Goal: Task Accomplishment & Management: Use online tool/utility

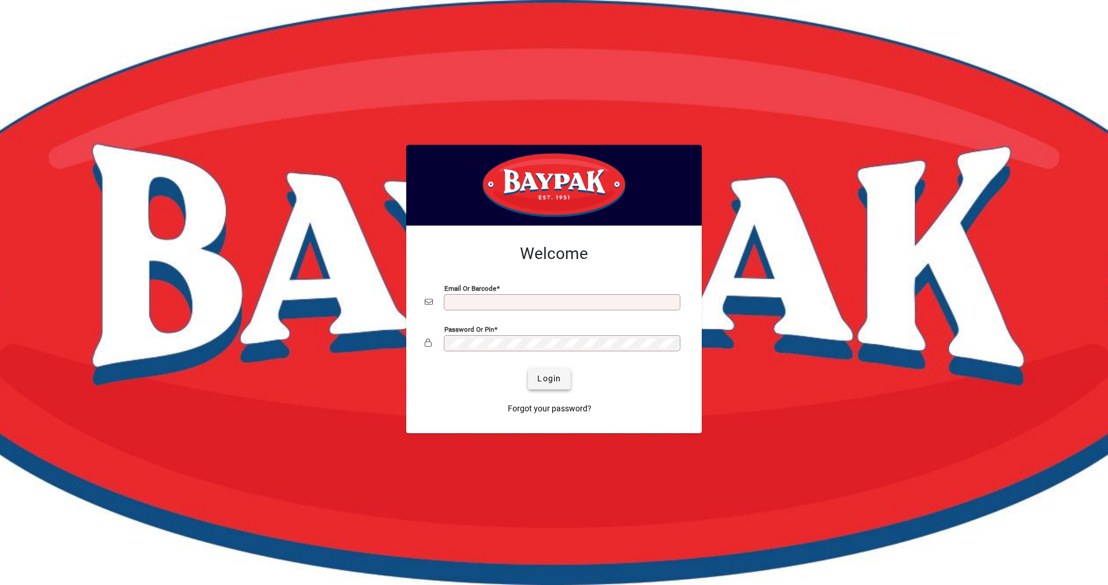
type input "**********"
click at [552, 384] on span "Login" at bounding box center [549, 379] width 24 height 12
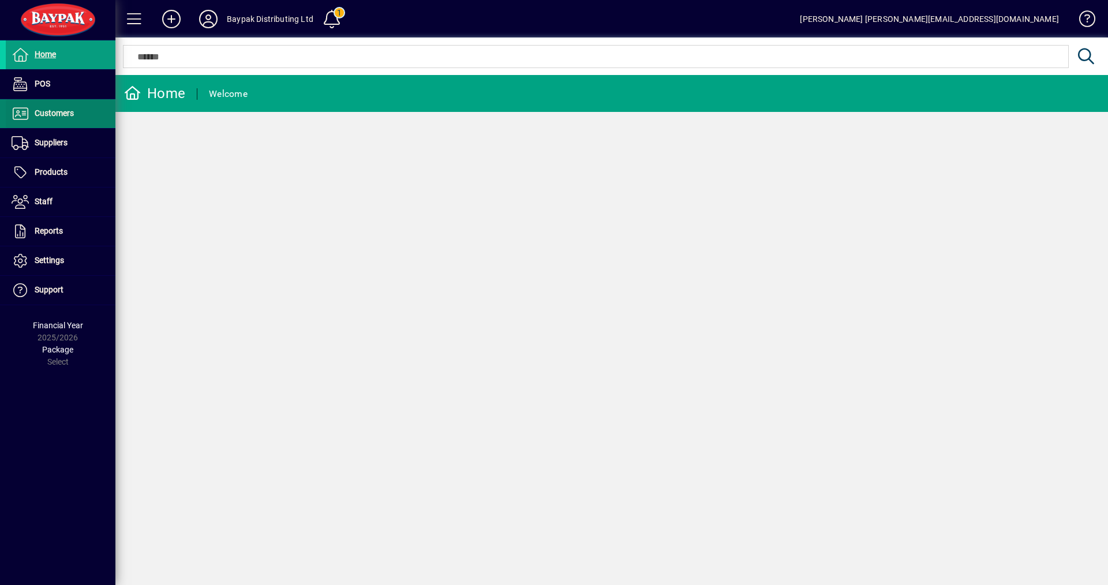
click at [44, 113] on span "Customers" at bounding box center [54, 113] width 39 height 9
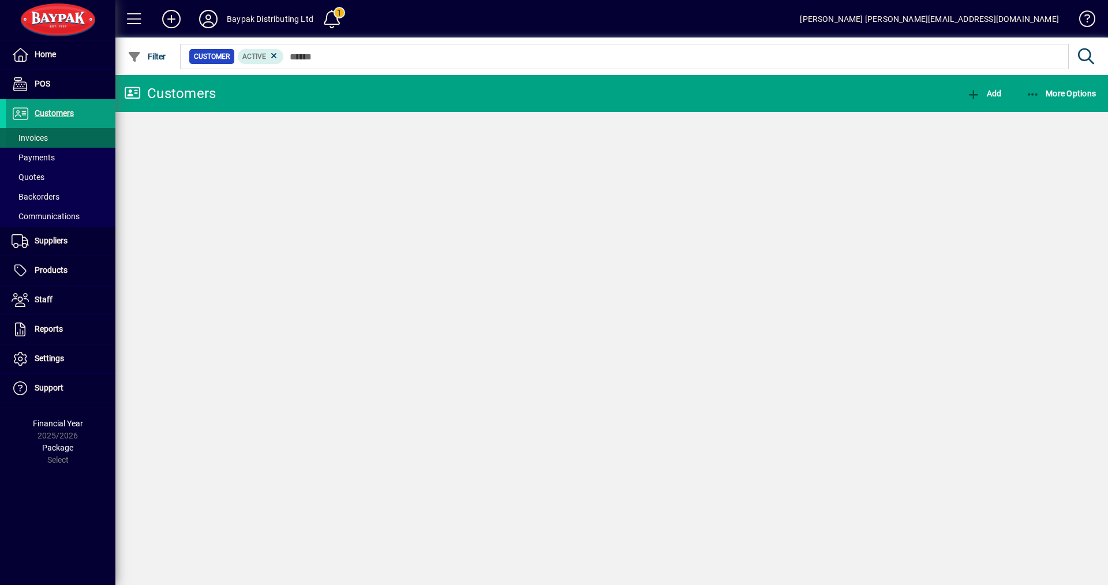
click at [48, 137] on span "Invoices" at bounding box center [30, 137] width 36 height 9
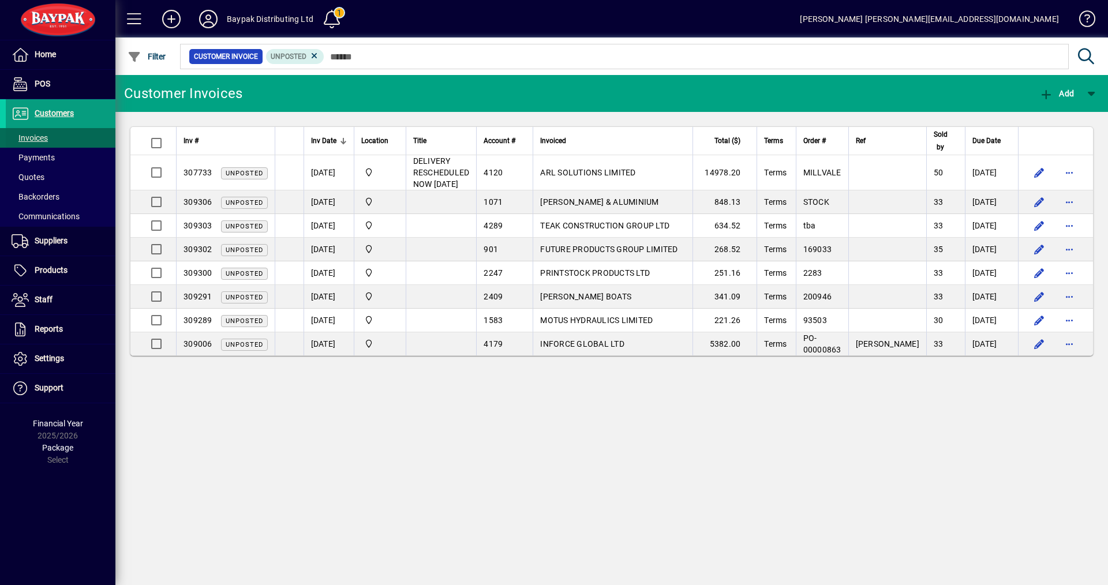
click at [27, 133] on span "Invoices" at bounding box center [30, 137] width 36 height 9
click at [312, 55] on icon at bounding box center [314, 56] width 10 height 10
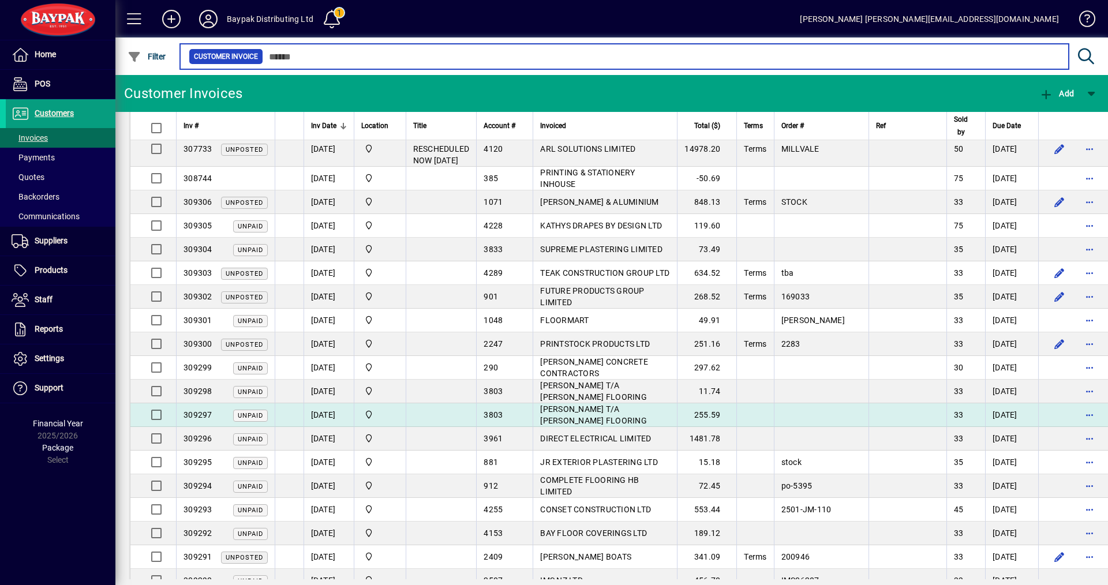
scroll to position [58, 0]
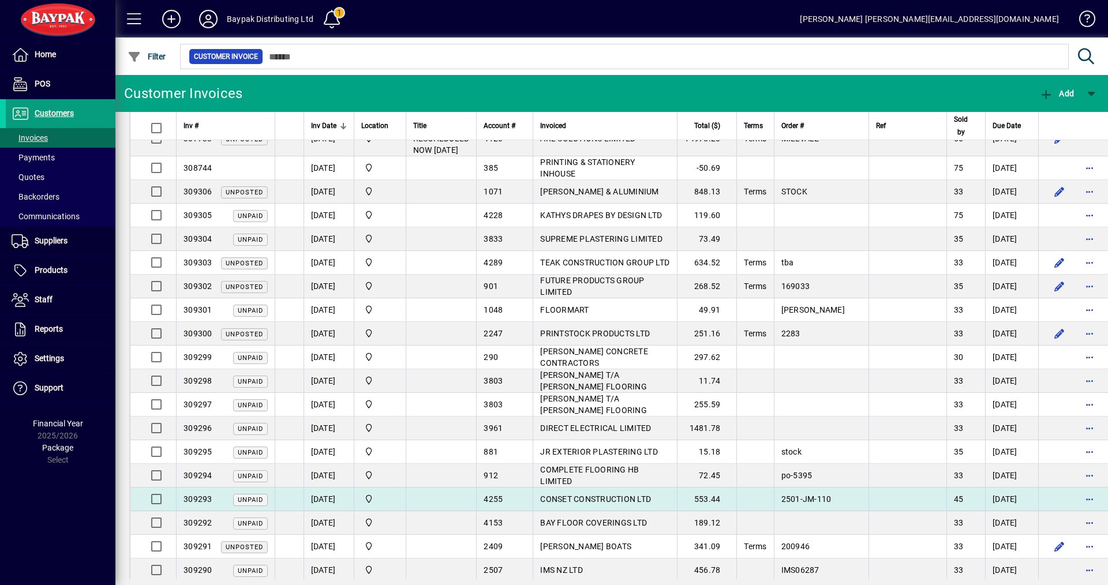
click at [564, 500] on span "CONSET CONSTRUCTION LTD" at bounding box center [595, 499] width 111 height 9
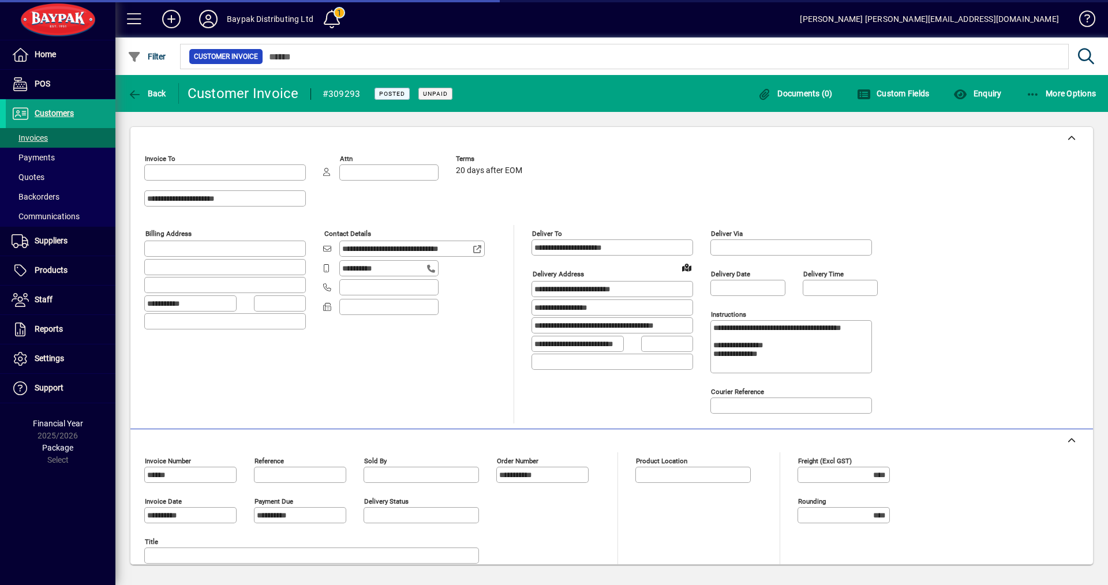
type input "**********"
click at [405, 416] on div "**********" at bounding box center [412, 324] width 179 height 199
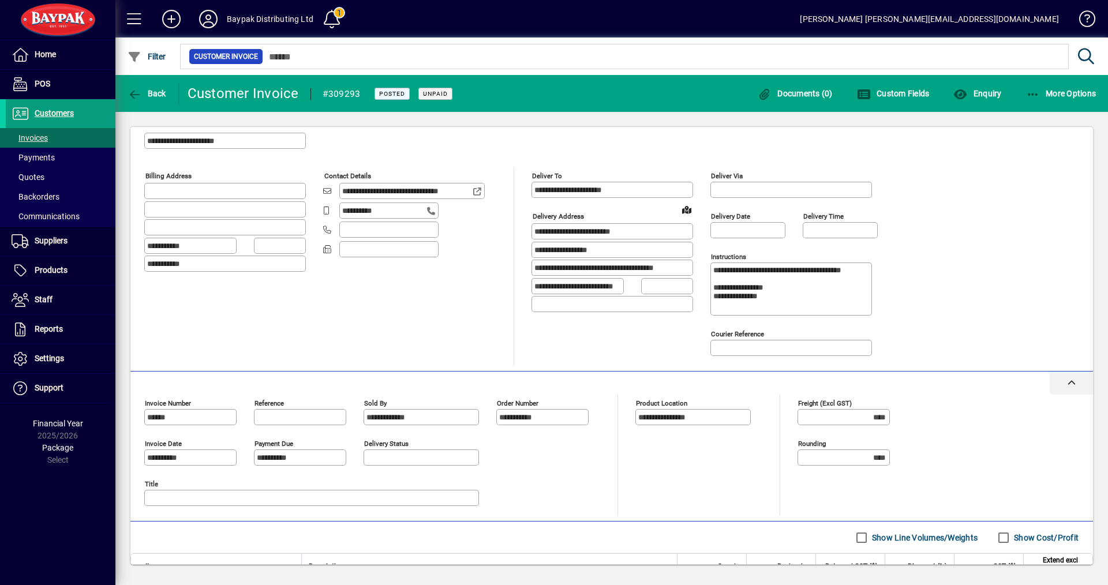
drag, startPoint x: 421, startPoint y: 373, endPoint x: 410, endPoint y: 370, distance: 11.3
click at [413, 372] on div at bounding box center [611, 383] width 963 height 23
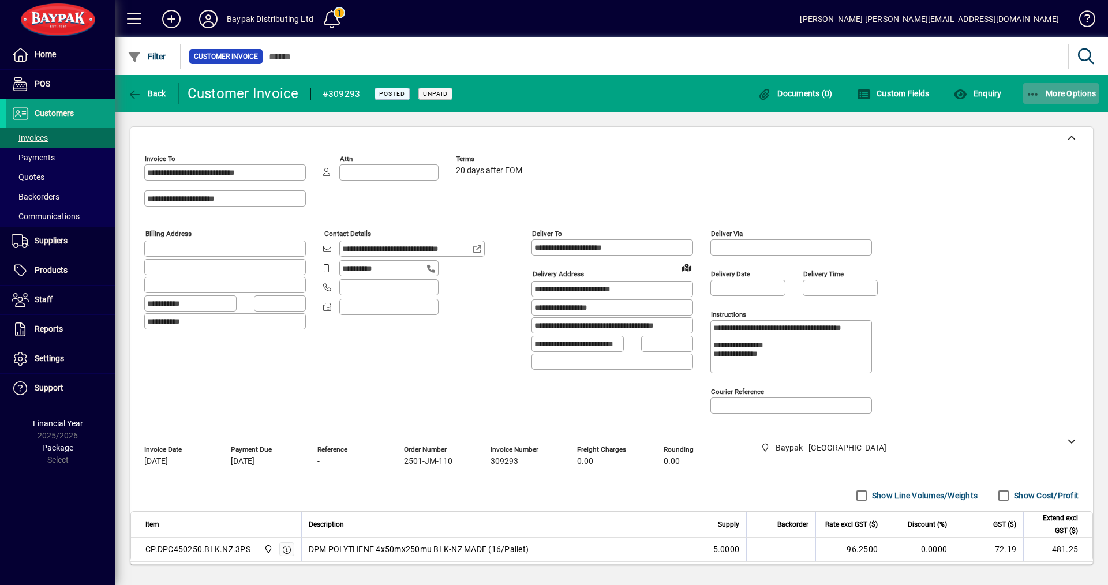
click at [1069, 89] on span "More Options" at bounding box center [1061, 93] width 70 height 9
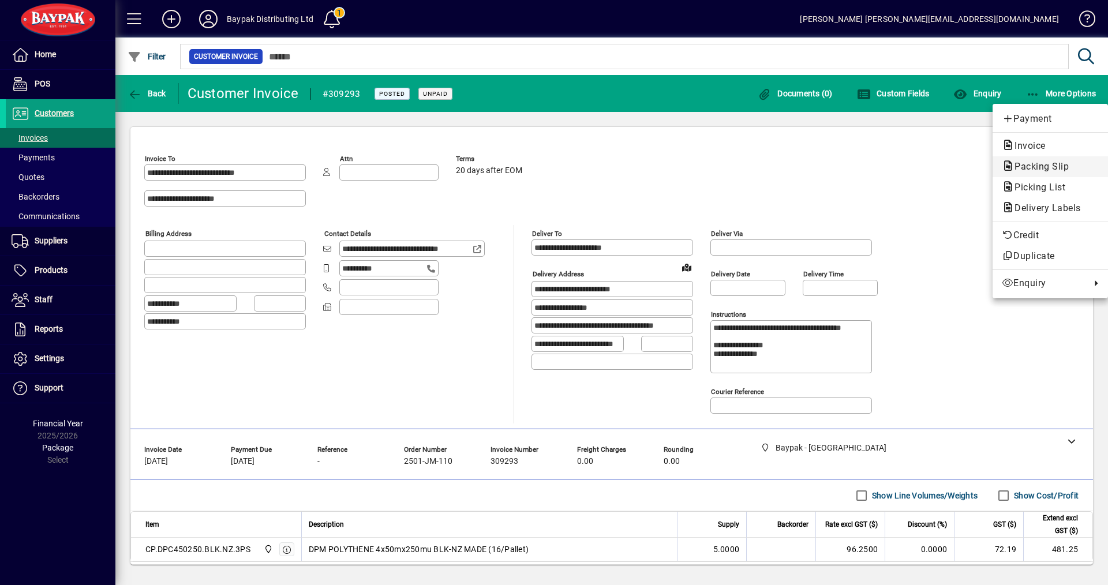
click at [1038, 167] on span "Packing Slip" at bounding box center [1038, 166] width 73 height 11
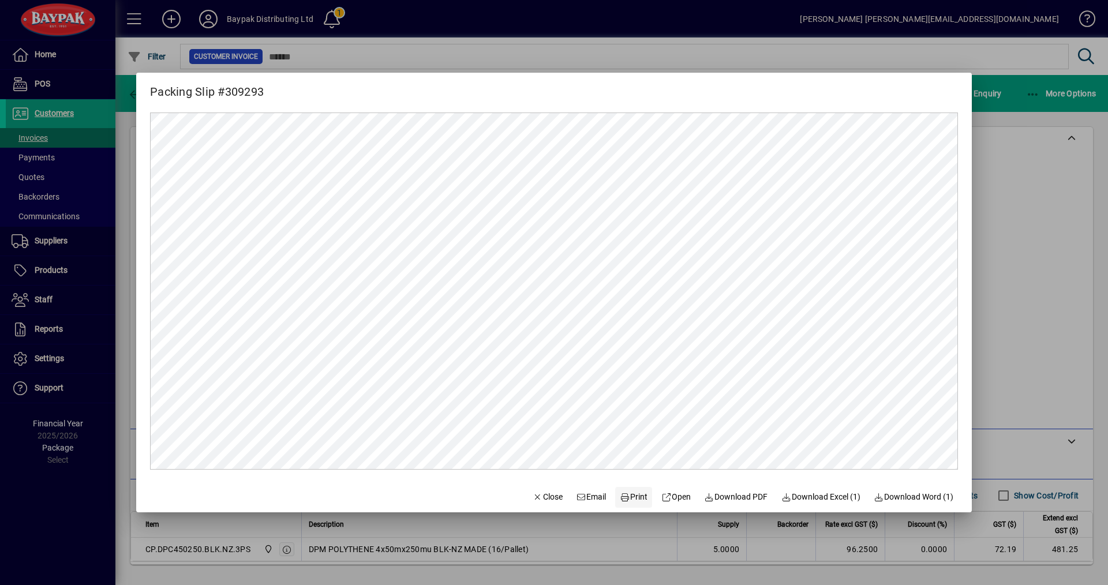
click at [622, 494] on span "Print" at bounding box center [634, 497] width 28 height 12
click at [624, 496] on span "Print" at bounding box center [634, 497] width 28 height 12
click at [541, 494] on span "Close" at bounding box center [548, 497] width 30 height 12
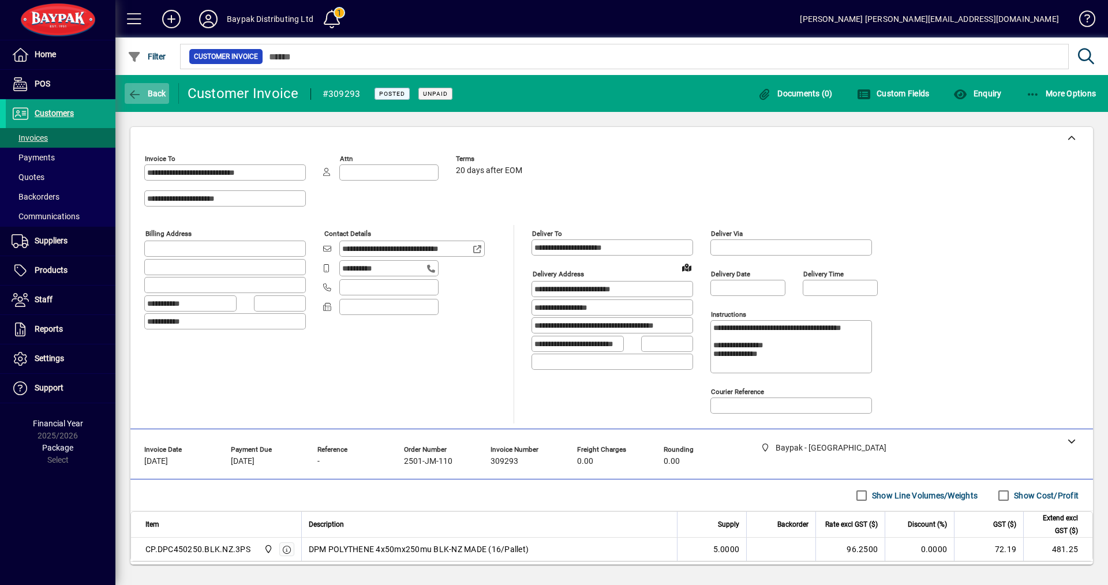
click at [152, 85] on span "button" at bounding box center [147, 94] width 44 height 28
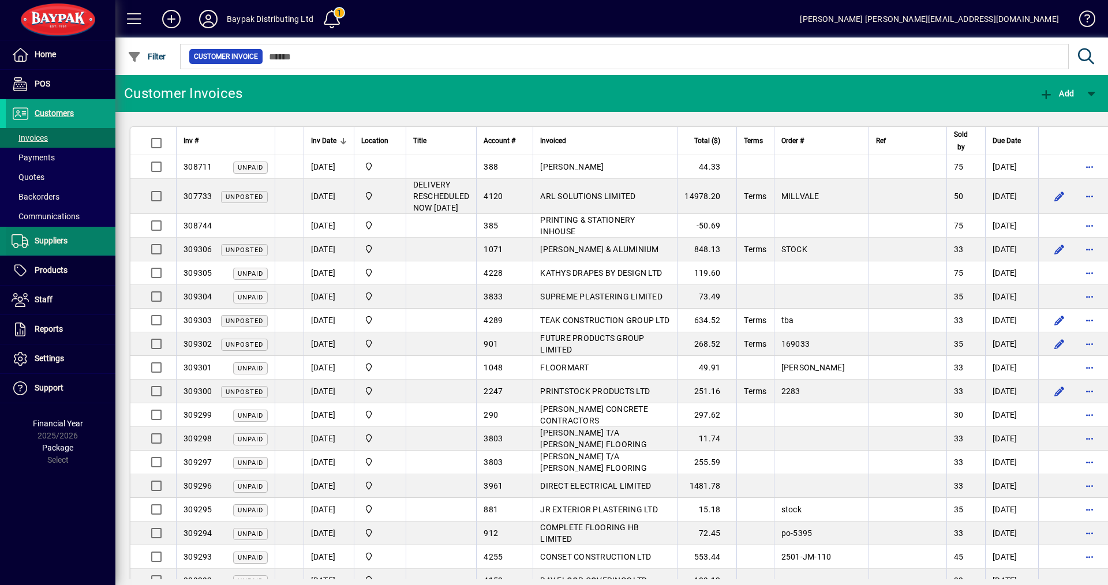
click at [24, 249] on span at bounding box center [61, 241] width 110 height 28
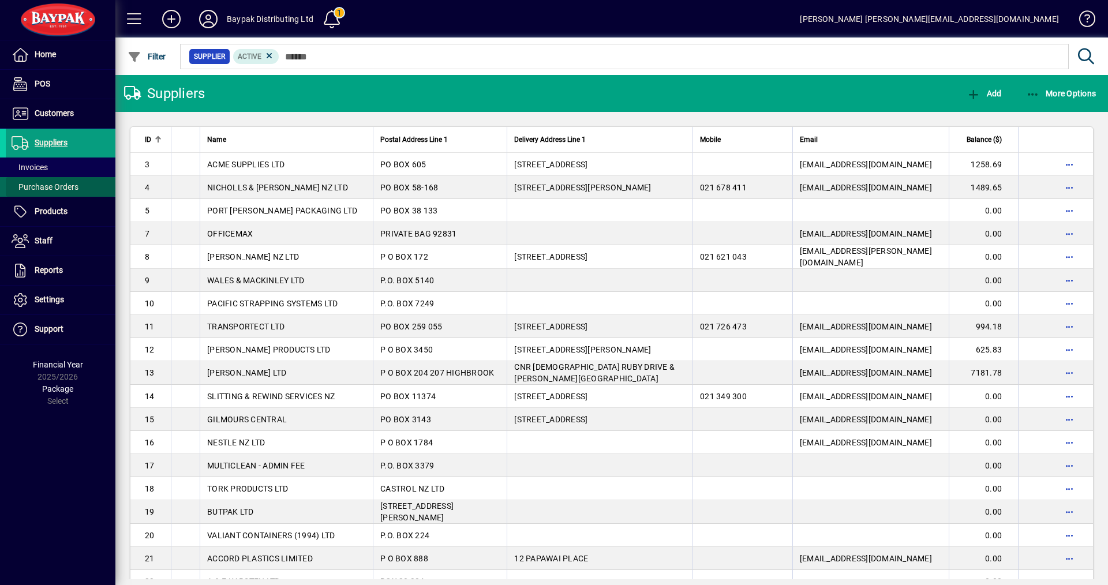
click at [46, 193] on span at bounding box center [61, 187] width 110 height 28
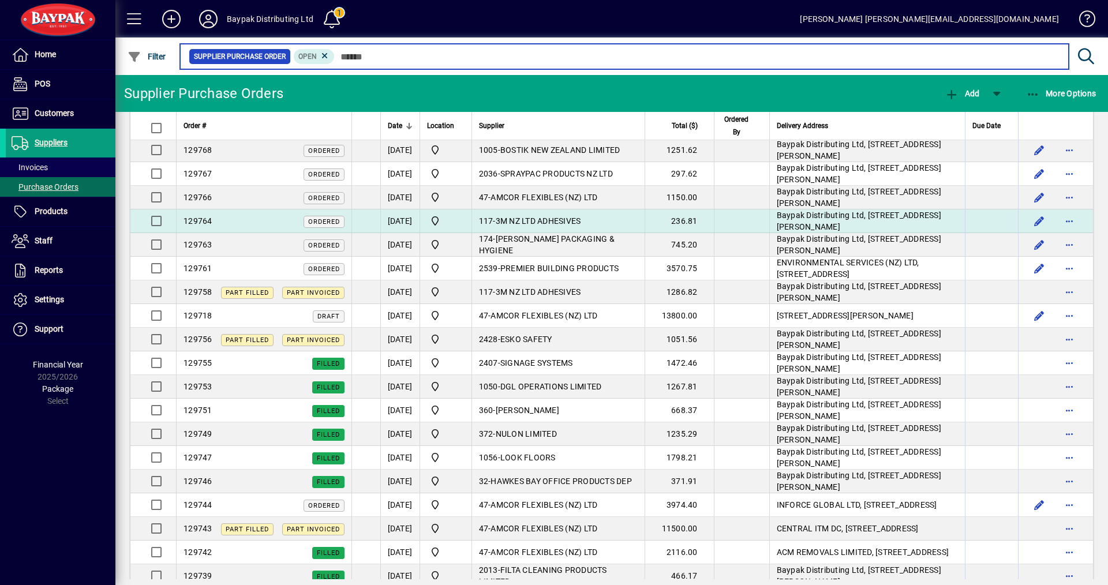
scroll to position [58, 0]
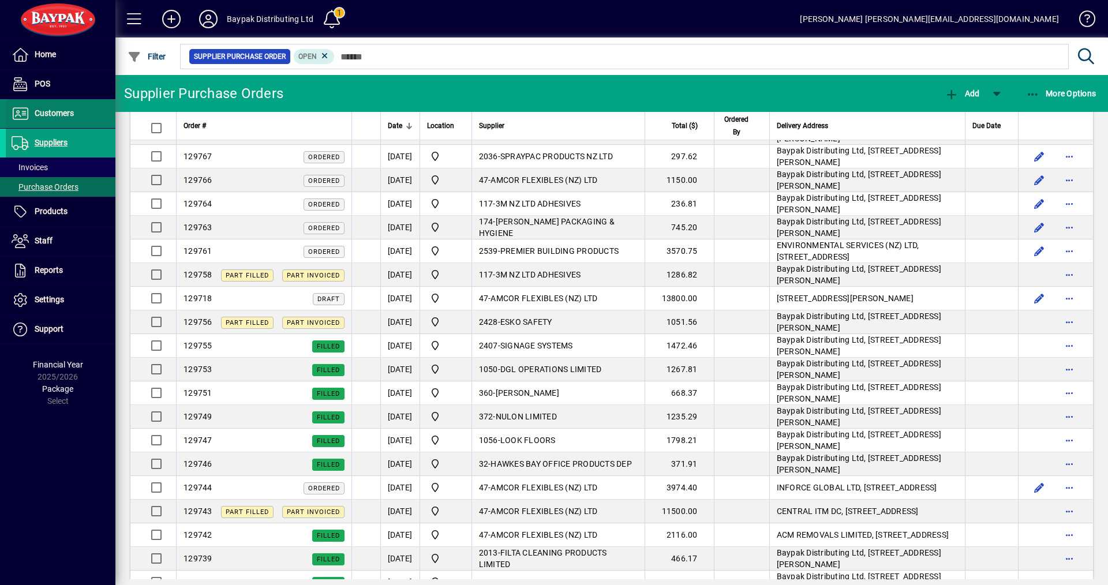
click at [40, 113] on span "Customers" at bounding box center [54, 113] width 39 height 9
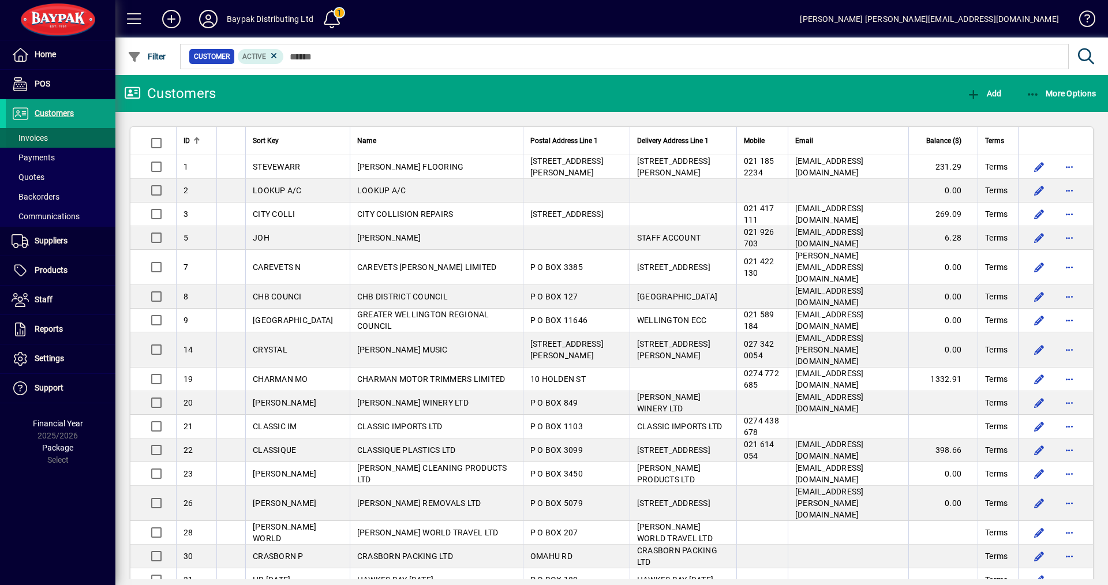
click at [42, 137] on span "Invoices" at bounding box center [30, 137] width 36 height 9
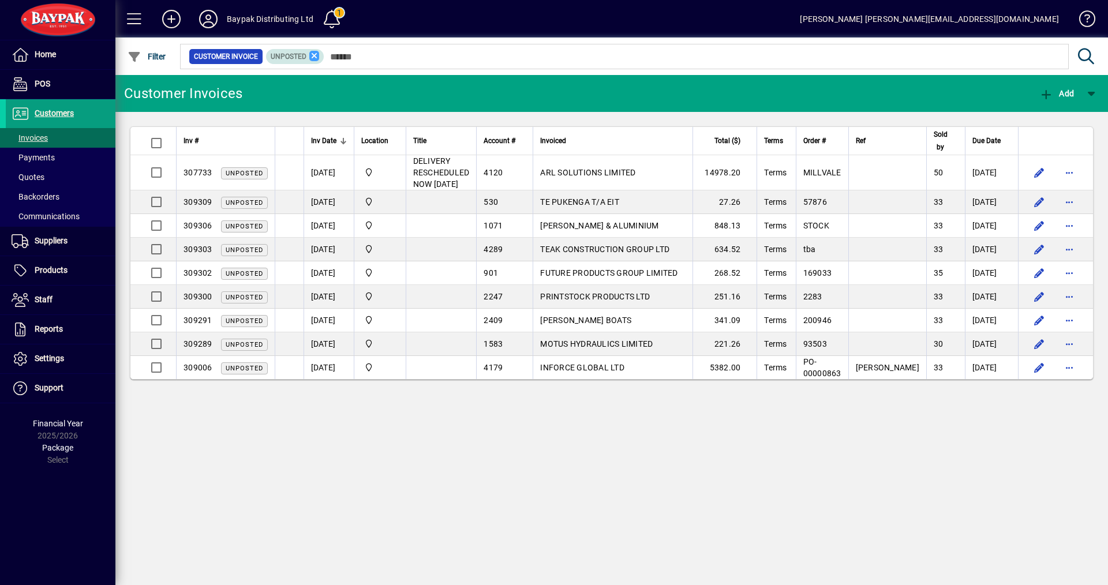
click at [312, 55] on icon at bounding box center [314, 56] width 10 height 10
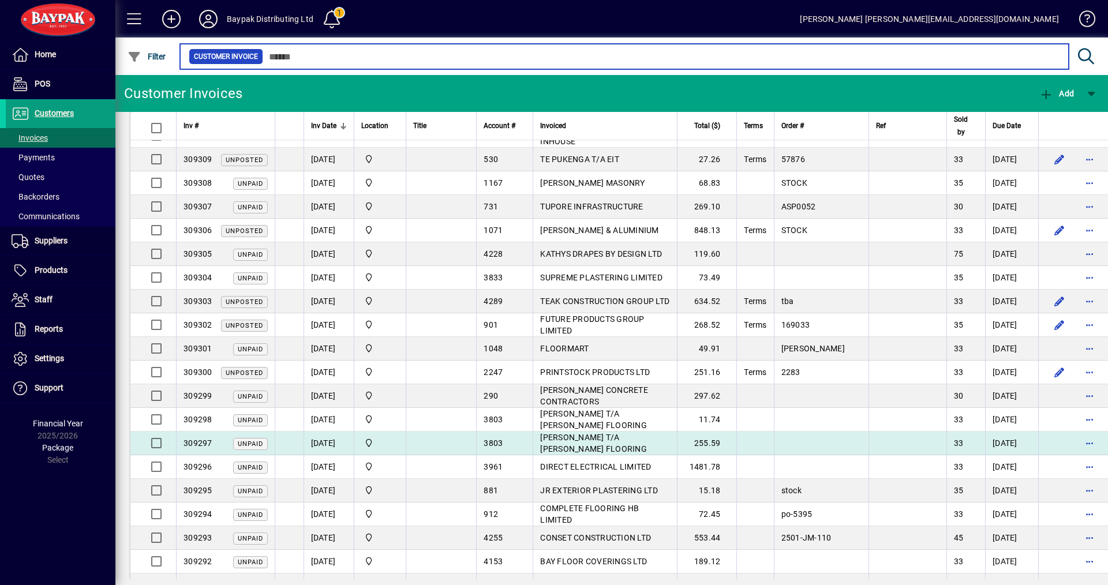
scroll to position [173, 0]
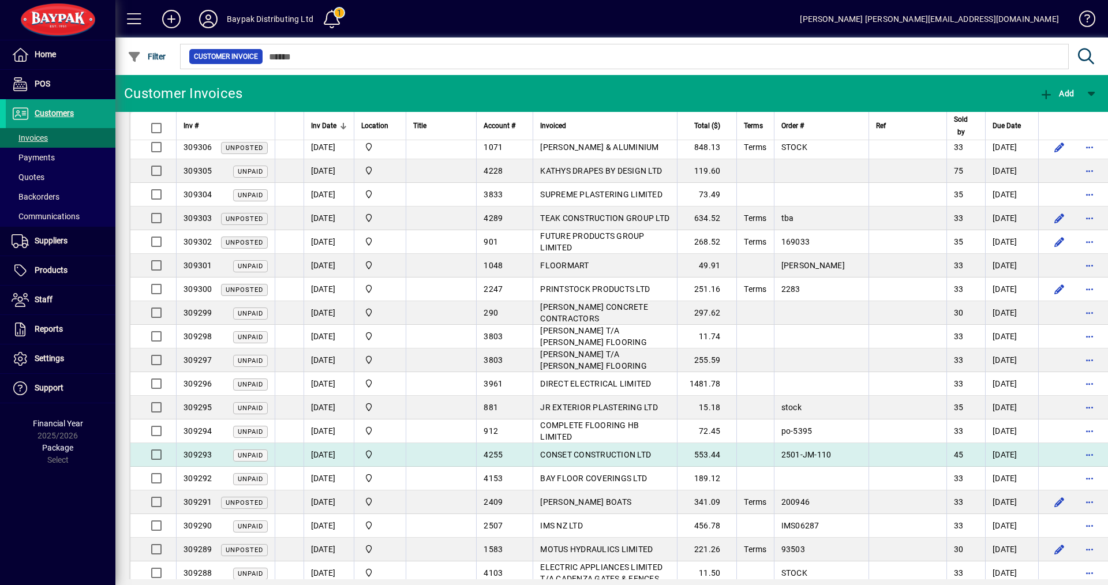
click at [561, 450] on span "CONSET CONSTRUCTION LTD" at bounding box center [595, 454] width 111 height 9
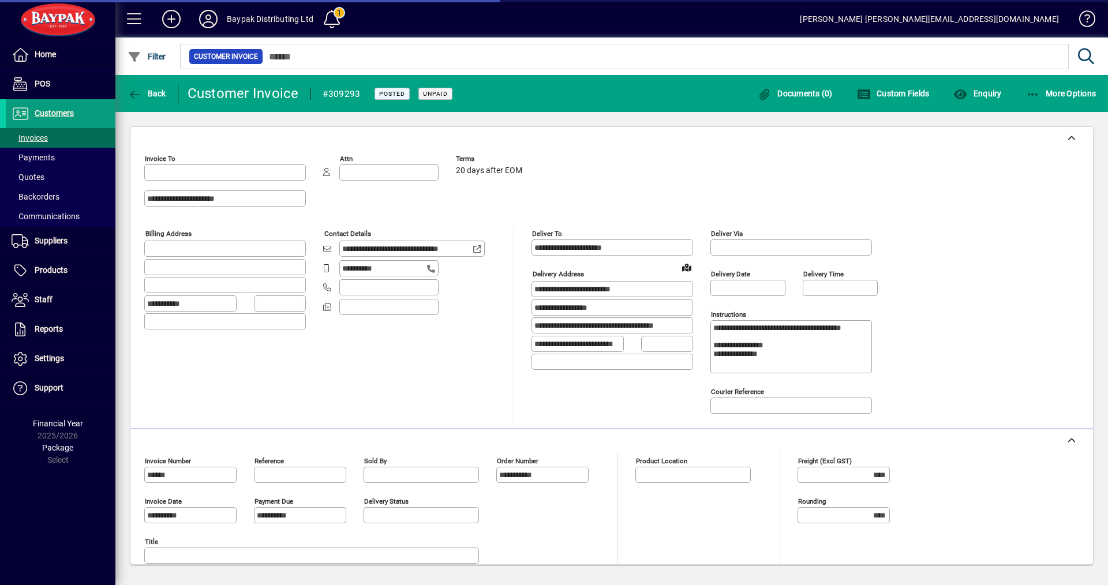
type input "**********"
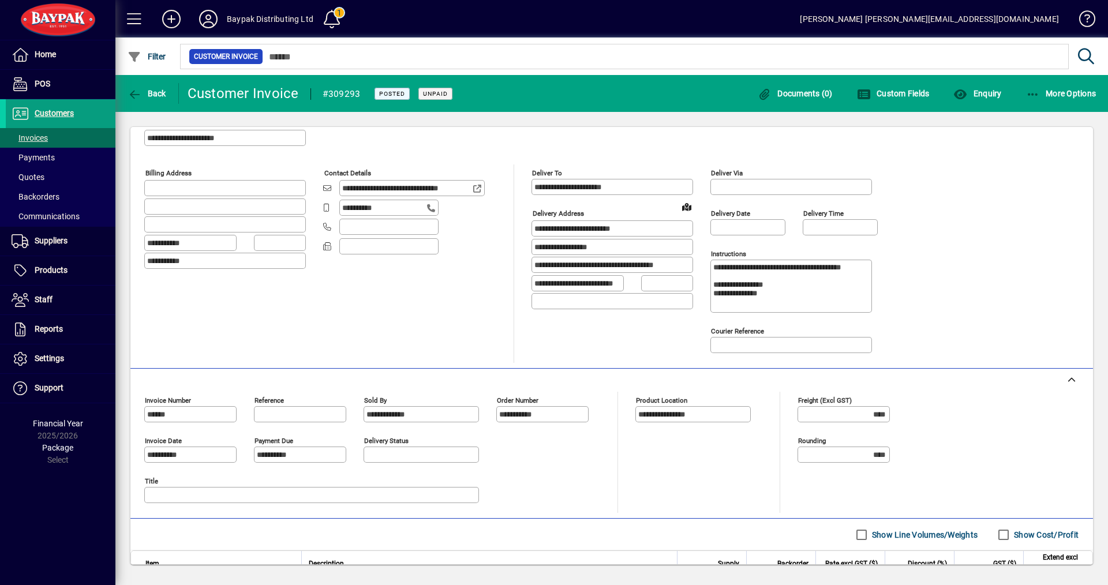
scroll to position [162, 0]
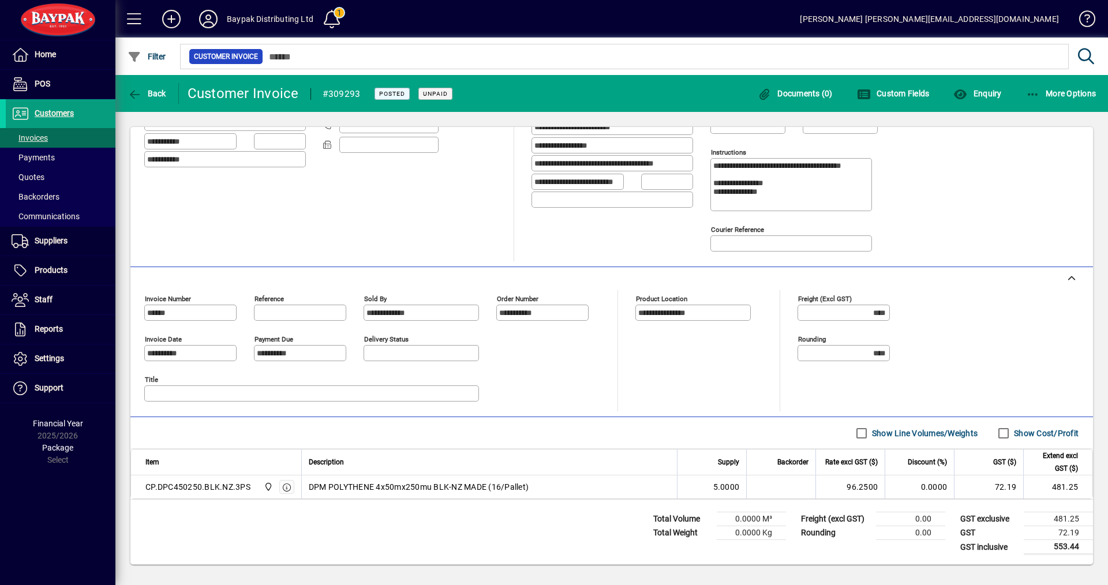
click at [1021, 434] on label "Show Cost/Profit" at bounding box center [1045, 434] width 67 height 12
